Goal: Transaction & Acquisition: Purchase product/service

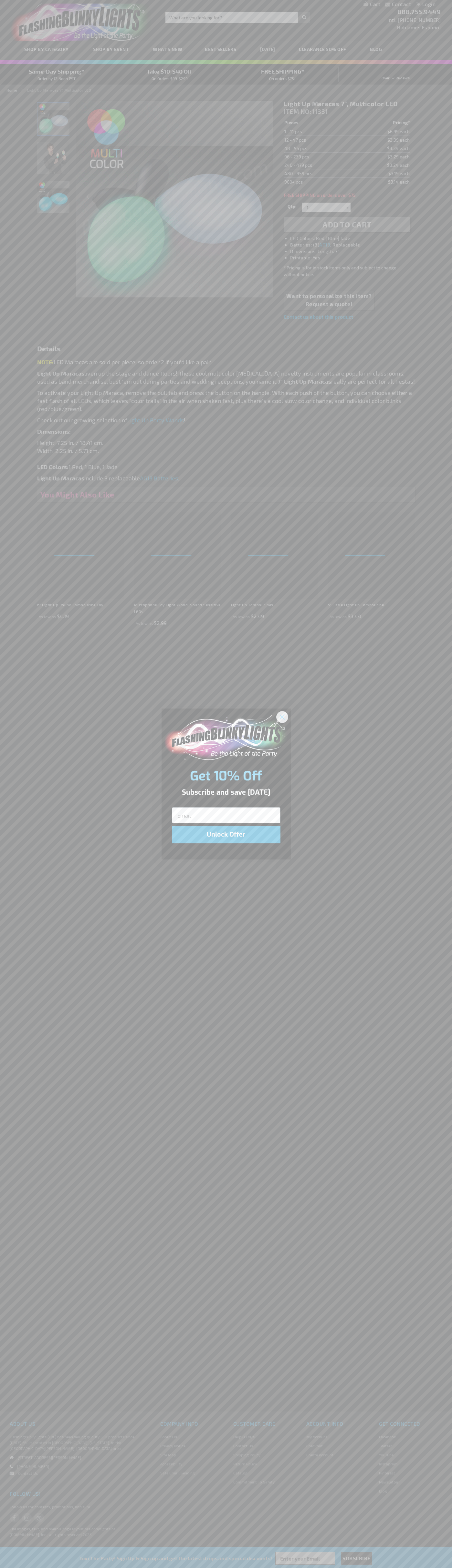
click at [282, 716] on icon "Close dialog" at bounding box center [281, 716] width 4 height 4
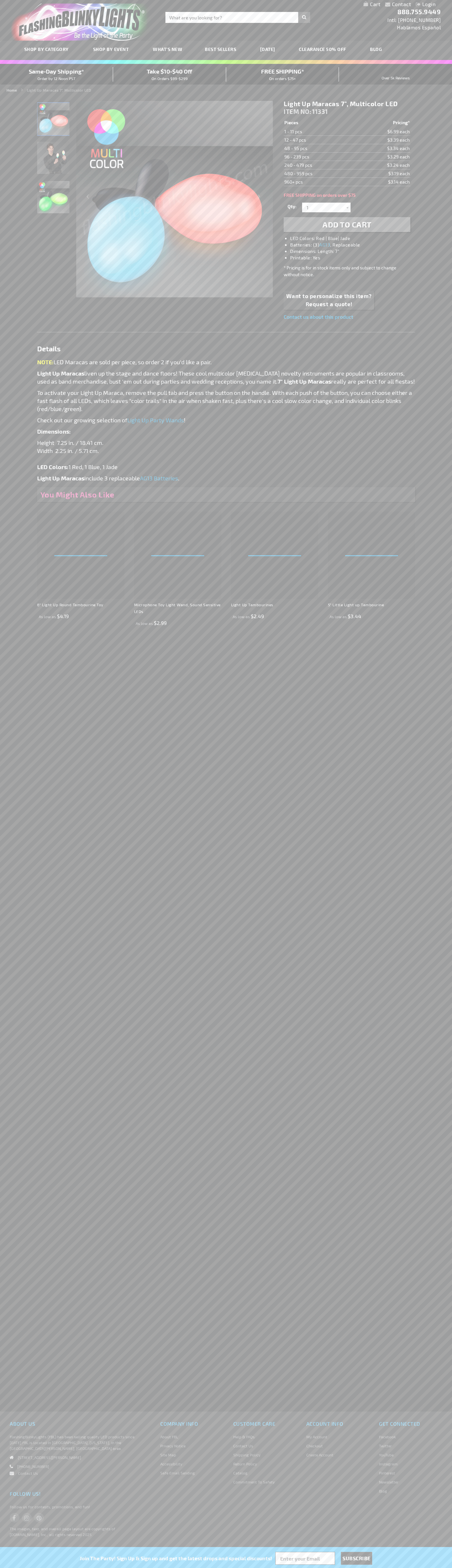
click at [353, 239] on li "LED Colors: Red | Blue| Jade" at bounding box center [353, 238] width 126 height 7
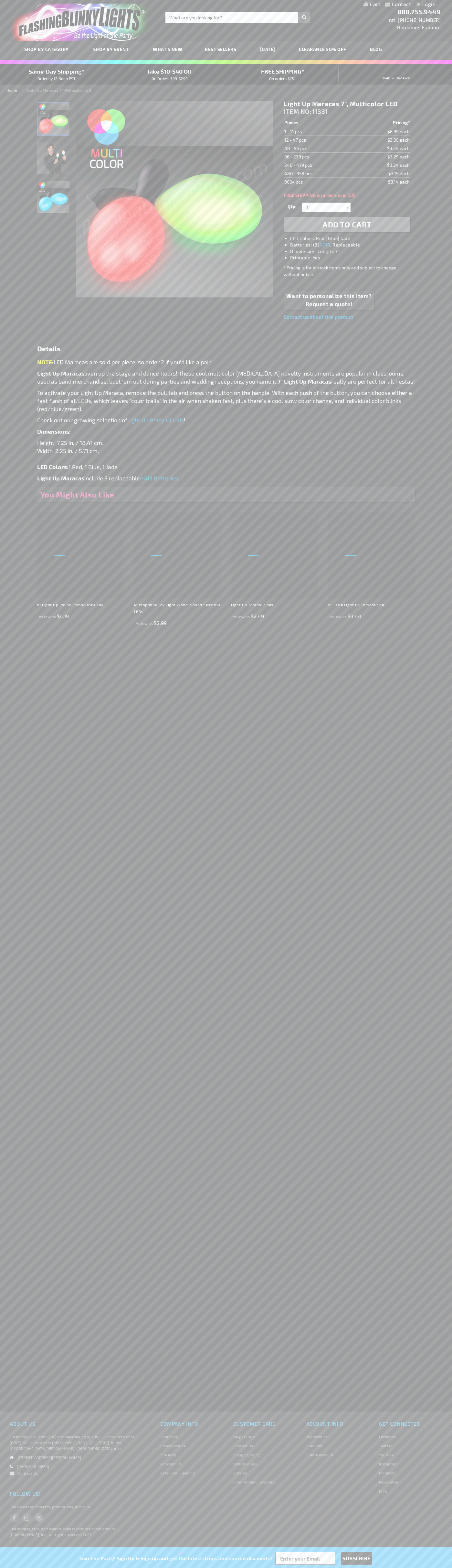
click at [347, 225] on span "Add to Cart" at bounding box center [347, 224] width 49 height 9
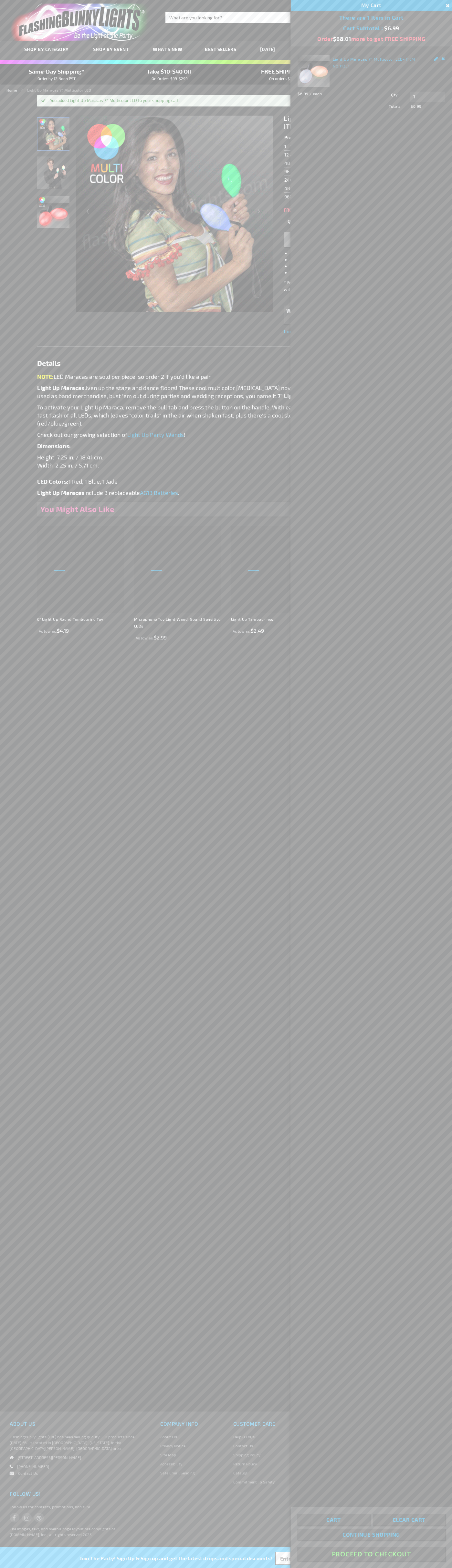
click at [371, 1554] on button "Proceed To Checkout" at bounding box center [371, 1554] width 148 height 15
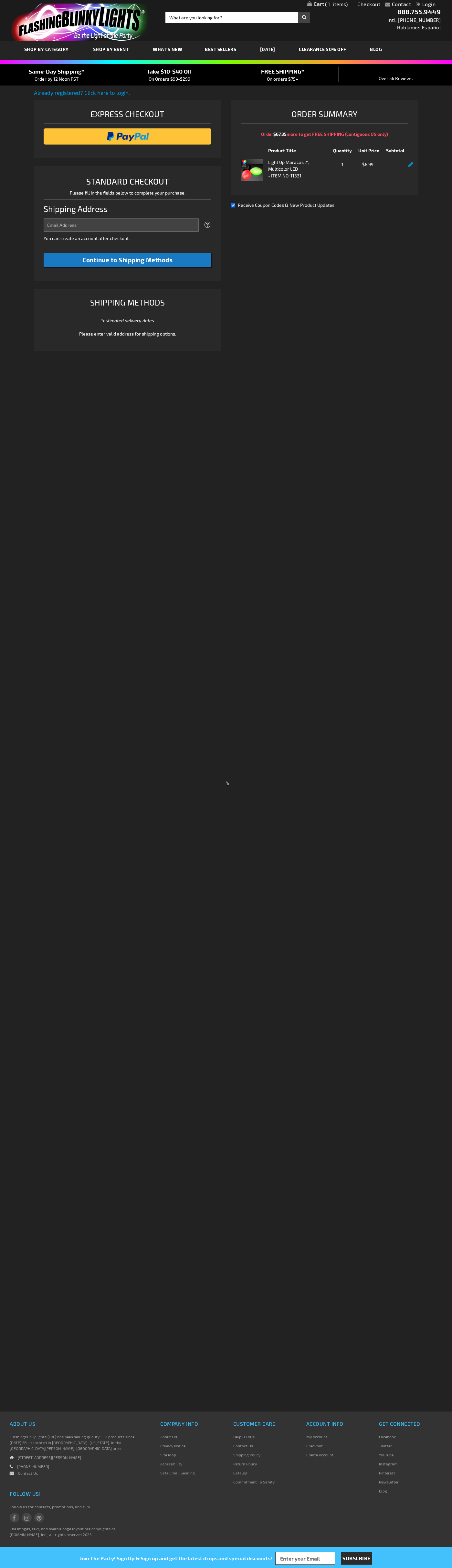
select select "US"
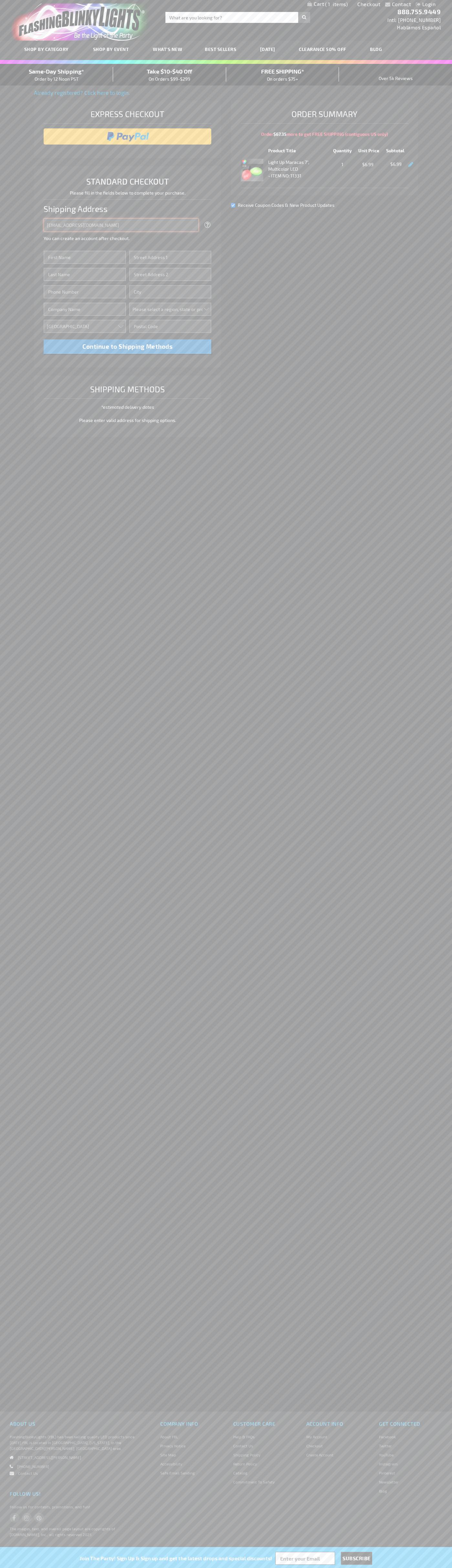
type input "johnsmith005@storebotmail.joonix.net"
type input "John"
type input "76 Ninth Avenue"
type input "First floor"
type input "new york"
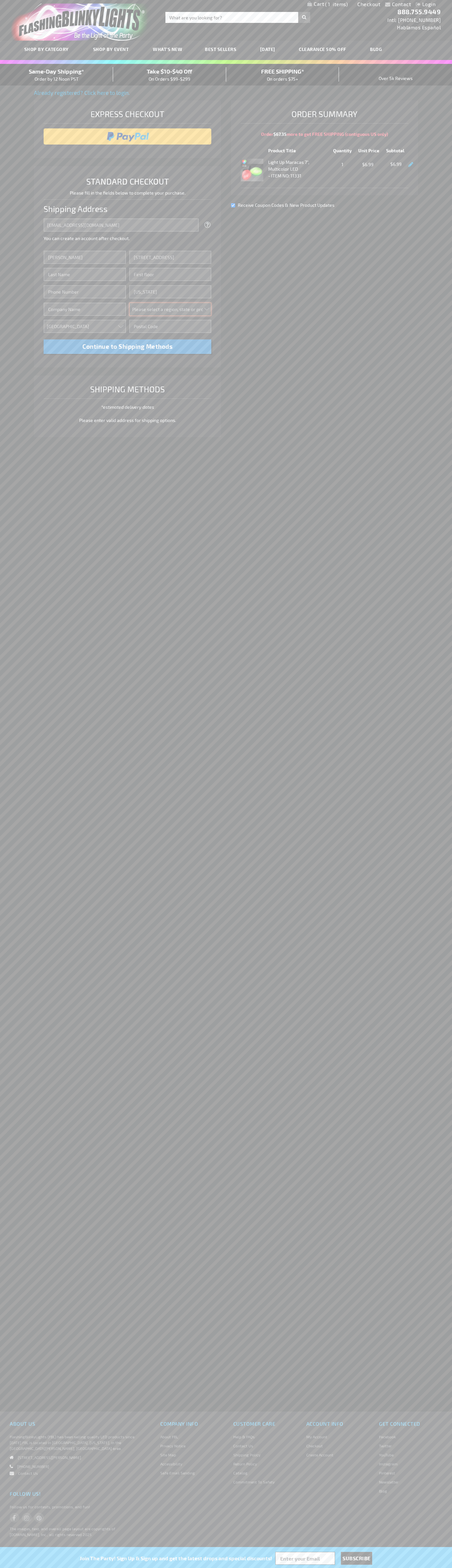
select select "43"
type input "10011"
type input "Smith"
type input "6502530000"
type input "John Smith"
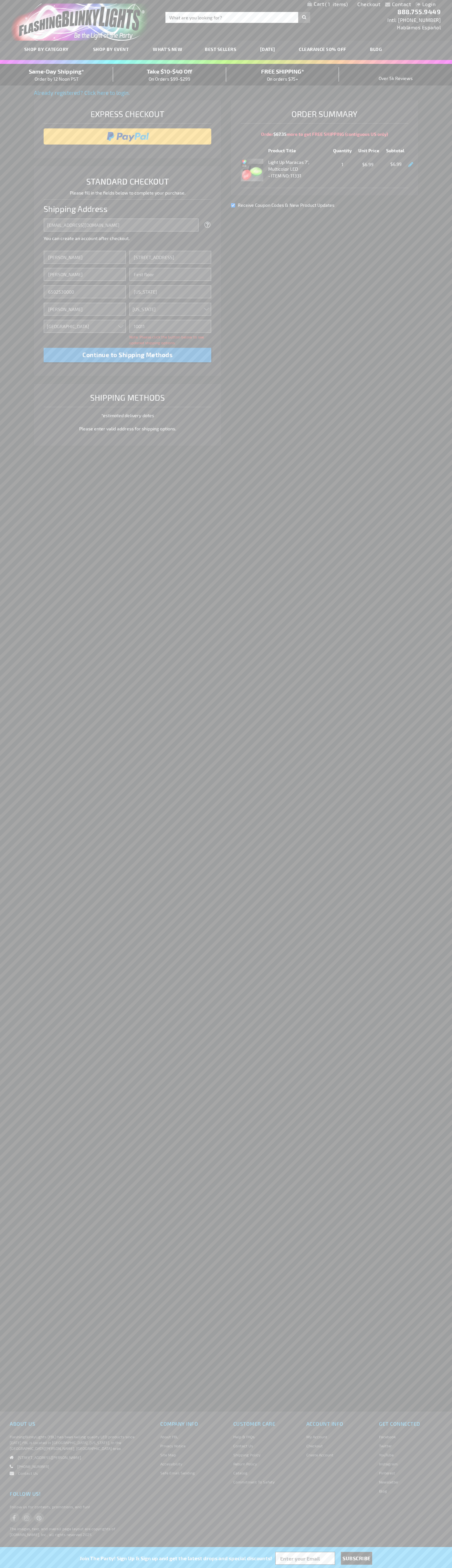
click at [57, 75] on div "Same-Day Shipping* Order by 12 Noon PST" at bounding box center [57, 74] width 113 height 15
click at [127, 136] on input "image" at bounding box center [127, 136] width 161 height 13
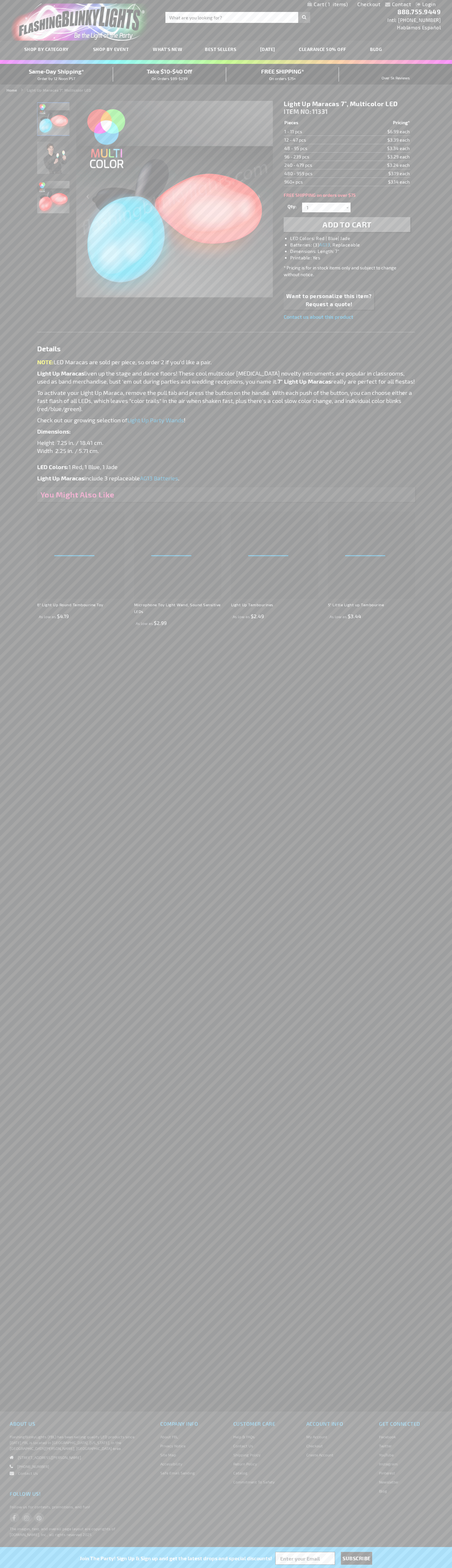
click at [327, 4] on span "1" at bounding box center [336, 4] width 23 height 6
